Goal: Information Seeking & Learning: Compare options

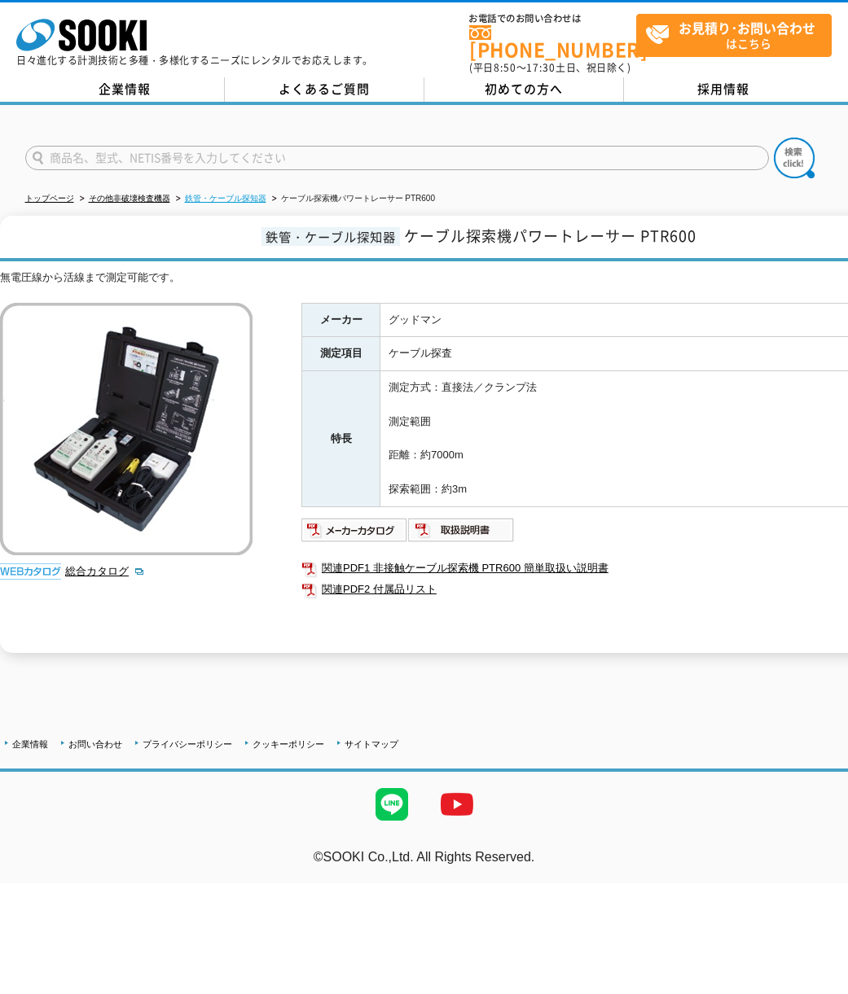
click at [252, 194] on link "鉄管・ケーブル探知器" at bounding box center [225, 198] width 81 height 9
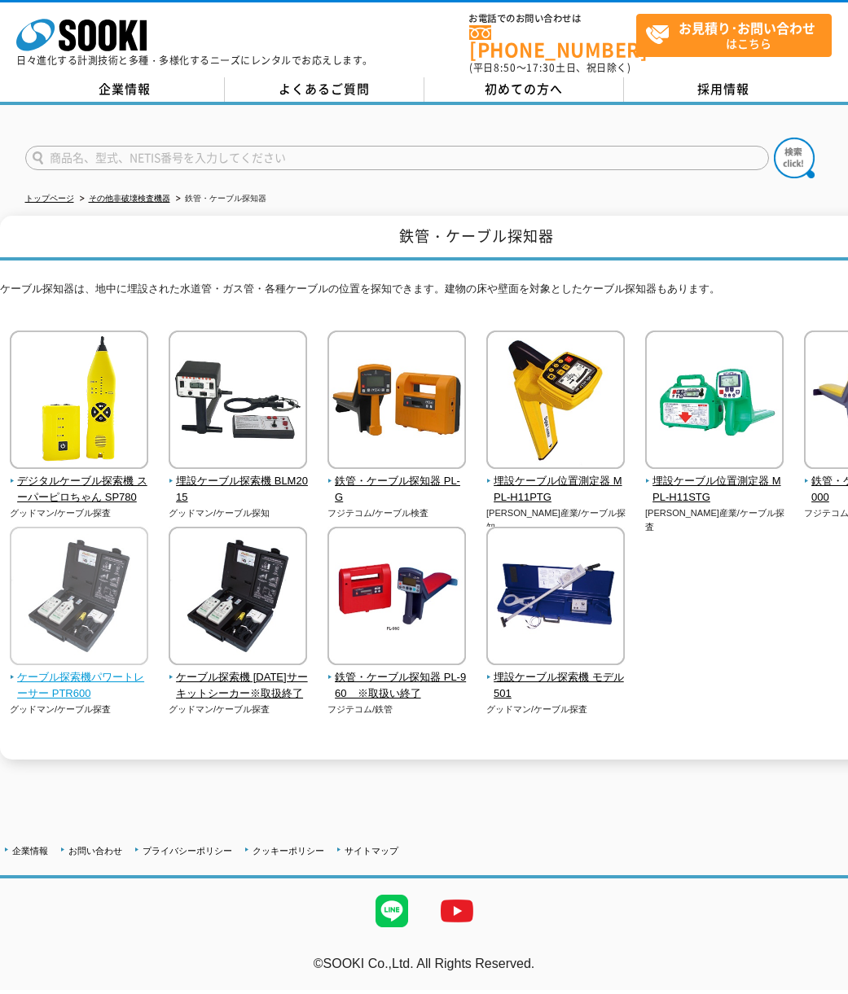
click at [102, 625] on img at bounding box center [79, 598] width 138 height 143
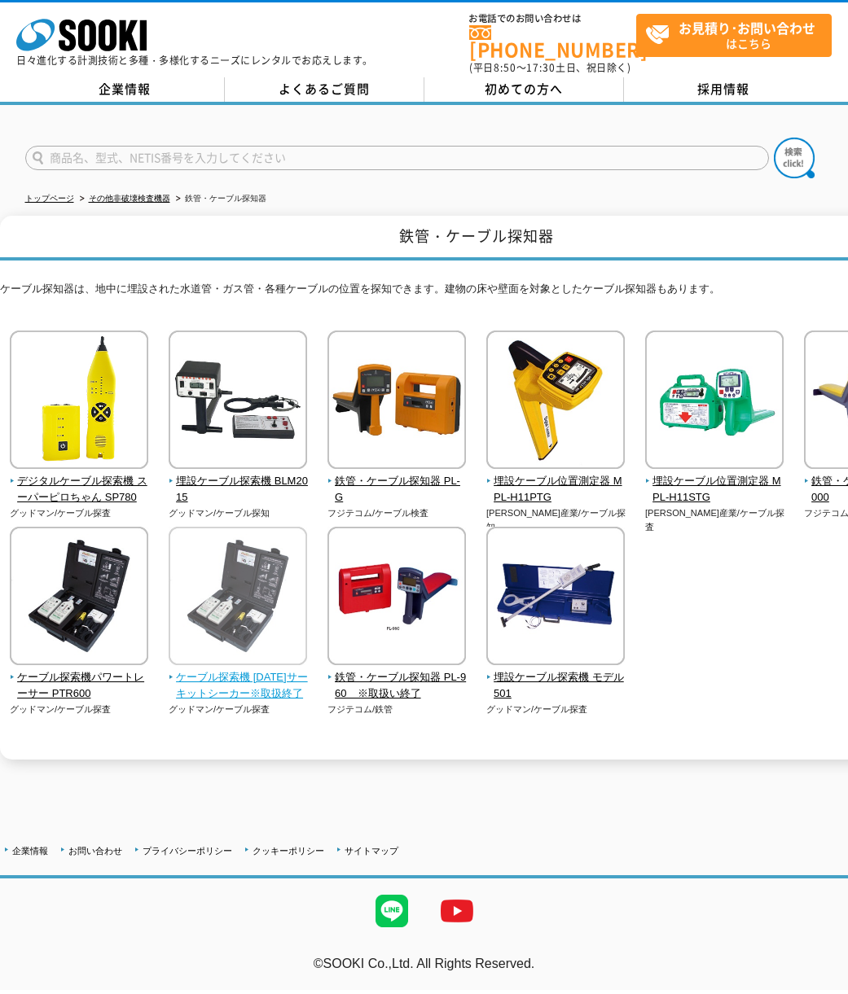
click at [208, 586] on img at bounding box center [238, 598] width 138 height 143
